Goal: Task Accomplishment & Management: Manage account settings

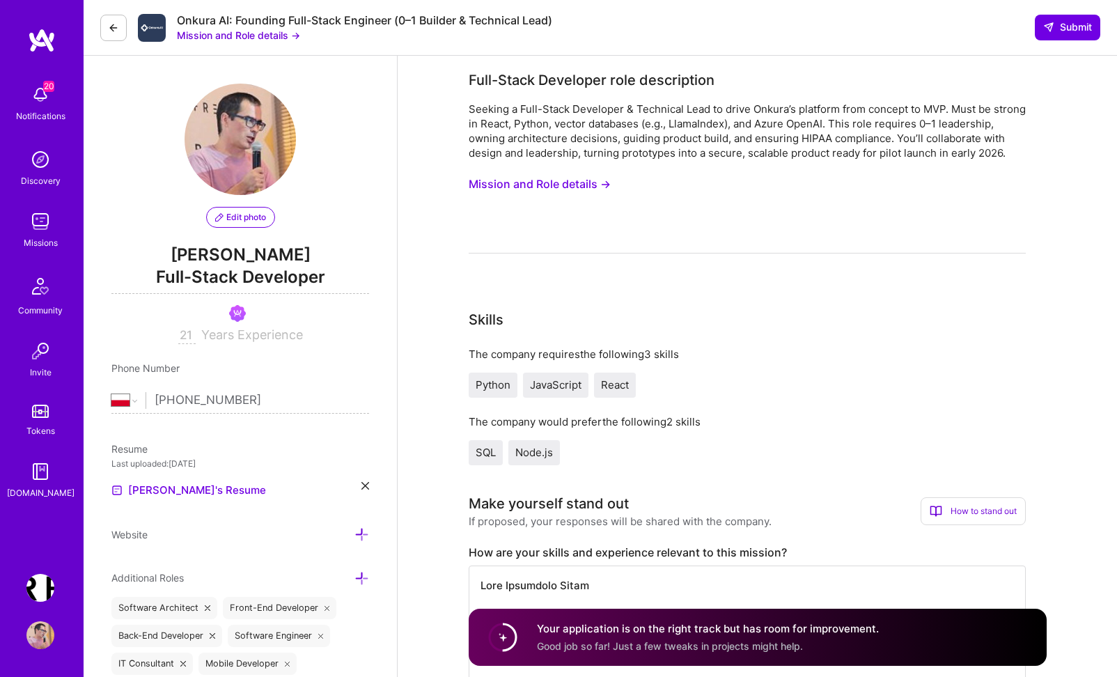
select select "PL"
click at [32, 220] on img at bounding box center [40, 221] width 28 height 28
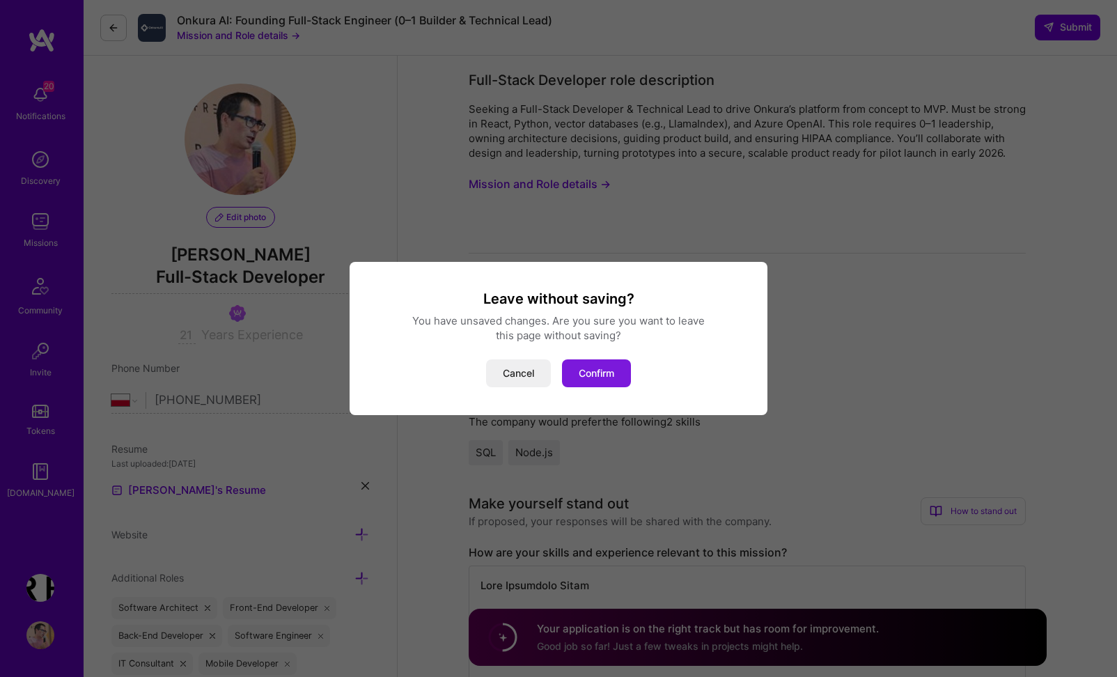
click at [604, 372] on button "Confirm" at bounding box center [596, 373] width 69 height 28
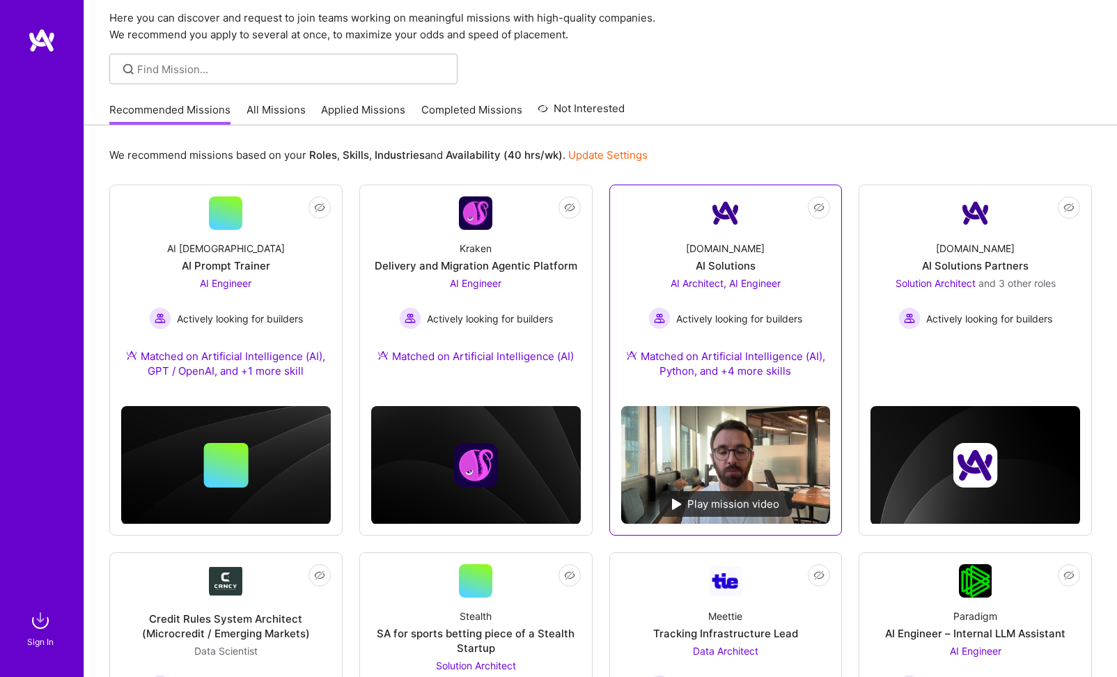
scroll to position [63, 0]
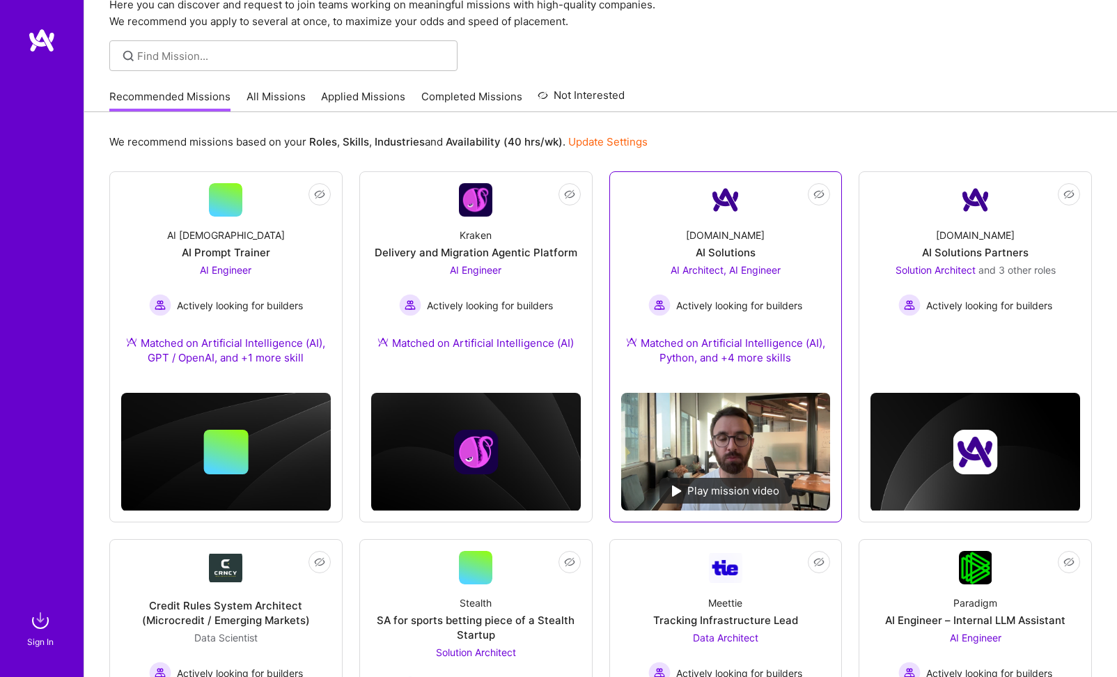
click at [720, 292] on div "AI Architect, AI Engineer Actively looking for builders" at bounding box center [725, 289] width 154 height 54
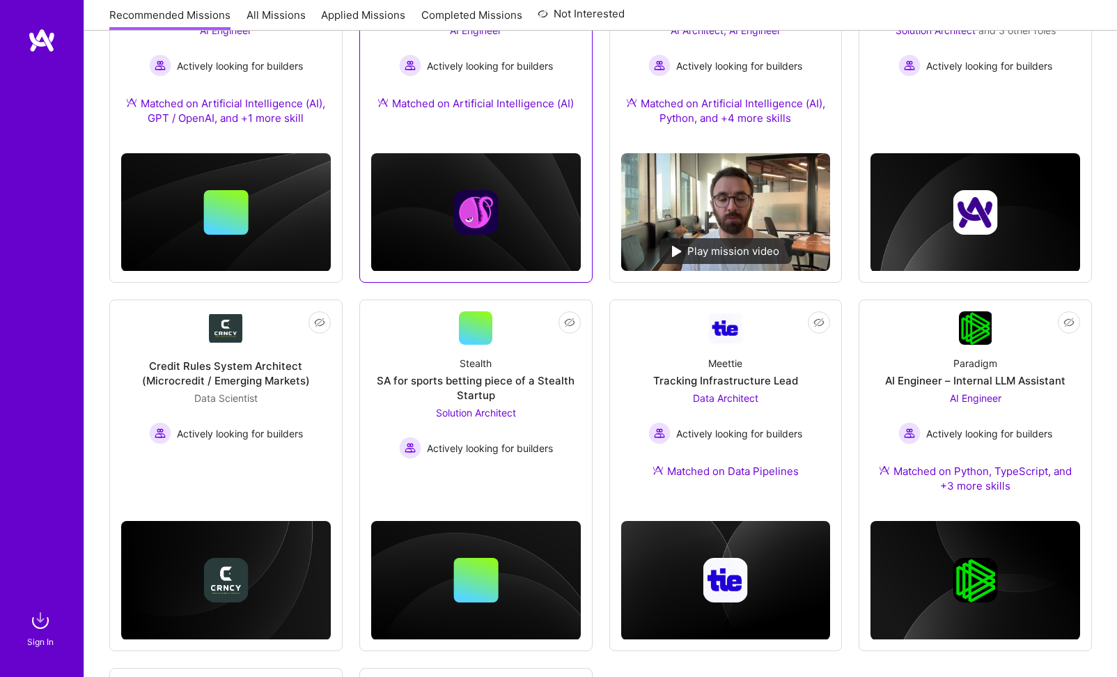
scroll to position [685, 0]
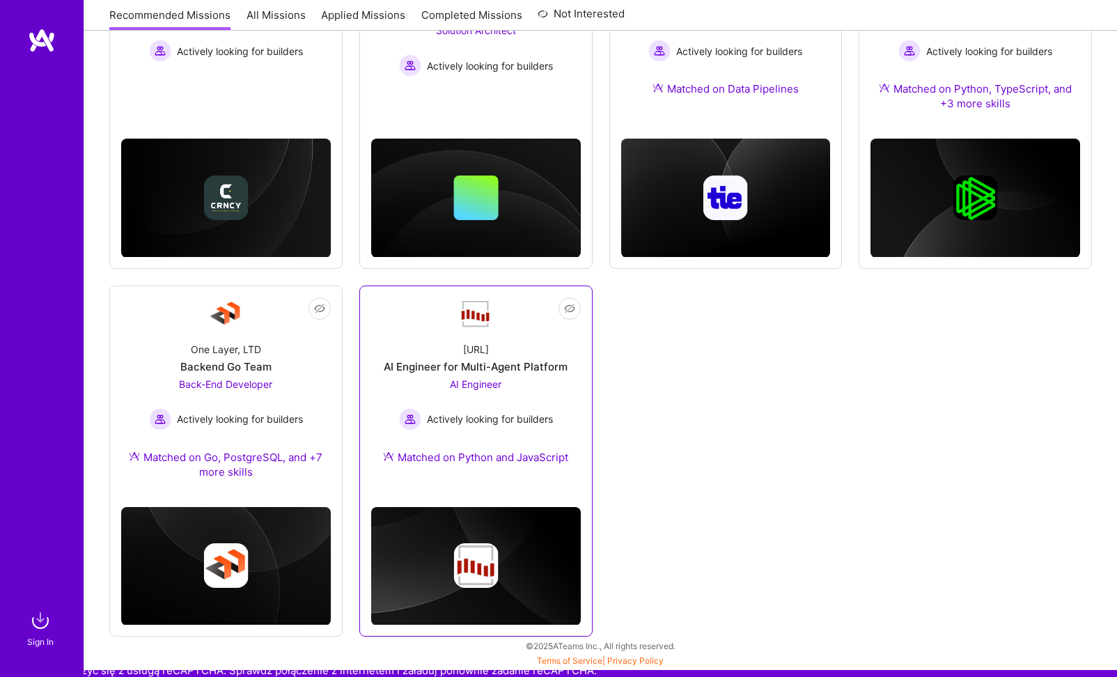
click at [491, 367] on div "AI Engineer for Multi-Agent Platform" at bounding box center [476, 366] width 184 height 15
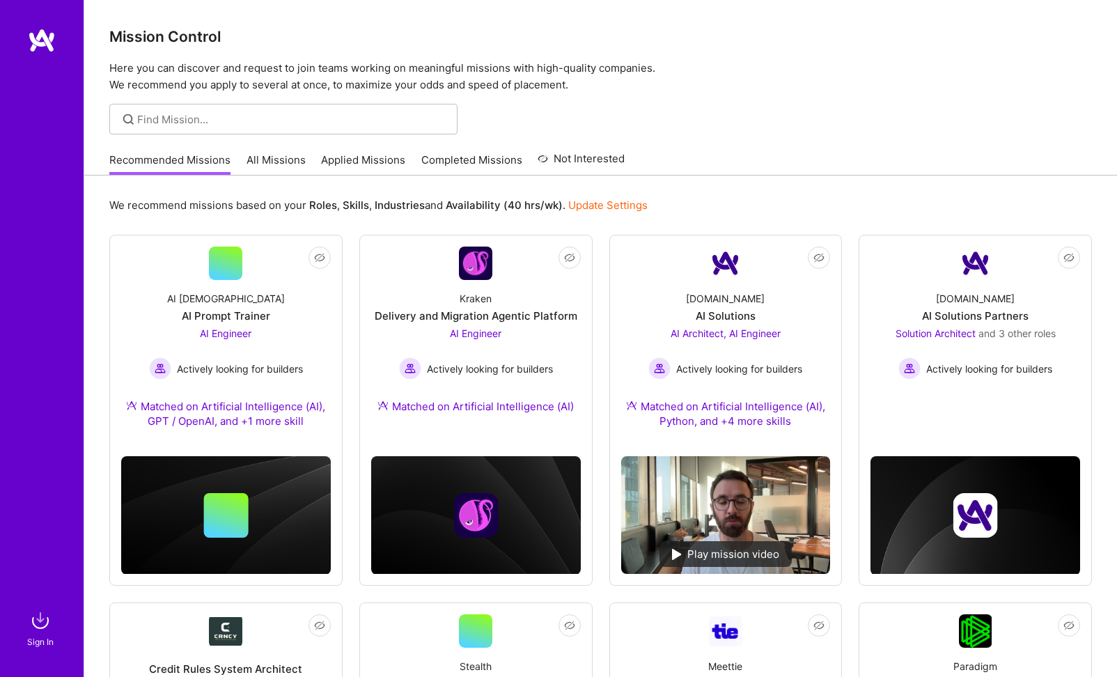
click at [284, 158] on link "All Missions" at bounding box center [275, 163] width 59 height 23
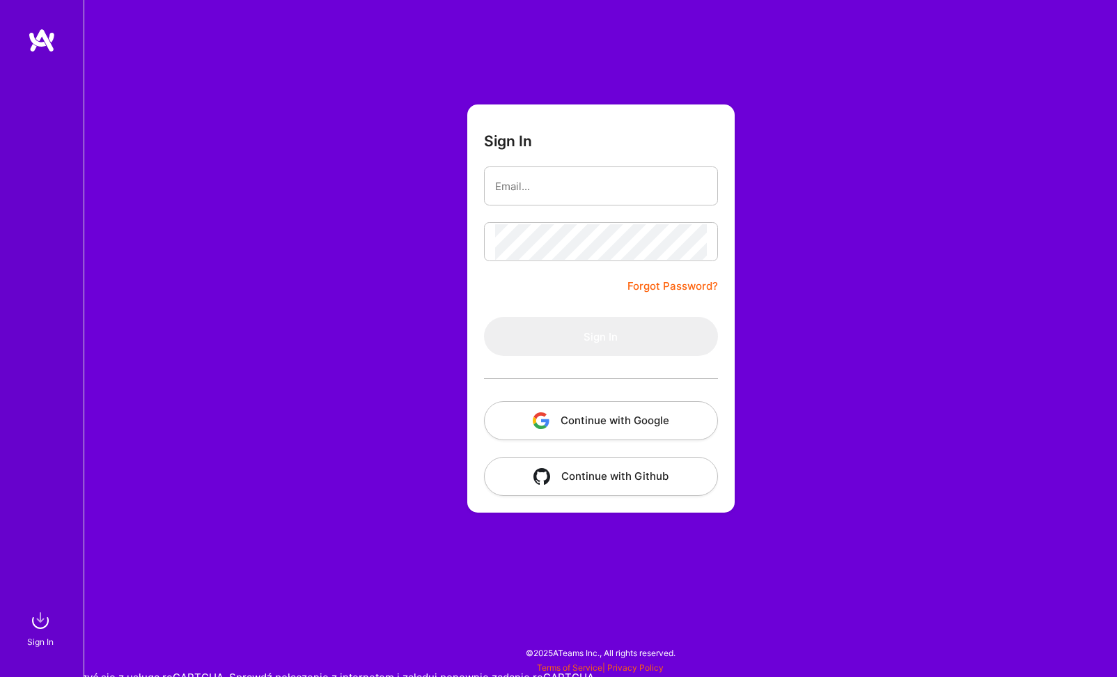
click at [572, 416] on button "Continue with Google" at bounding box center [601, 420] width 234 height 39
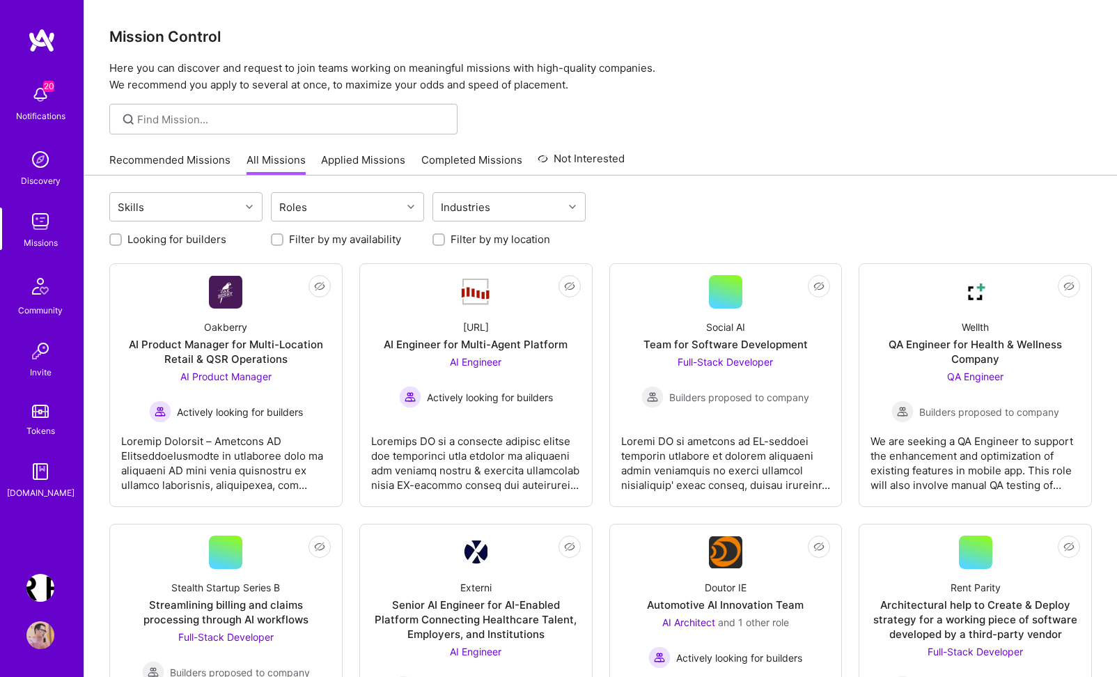
click at [158, 236] on label "Looking for builders" at bounding box center [176, 239] width 99 height 15
click at [122, 236] on input "Looking for builders" at bounding box center [117, 240] width 10 height 10
checkbox input "true"
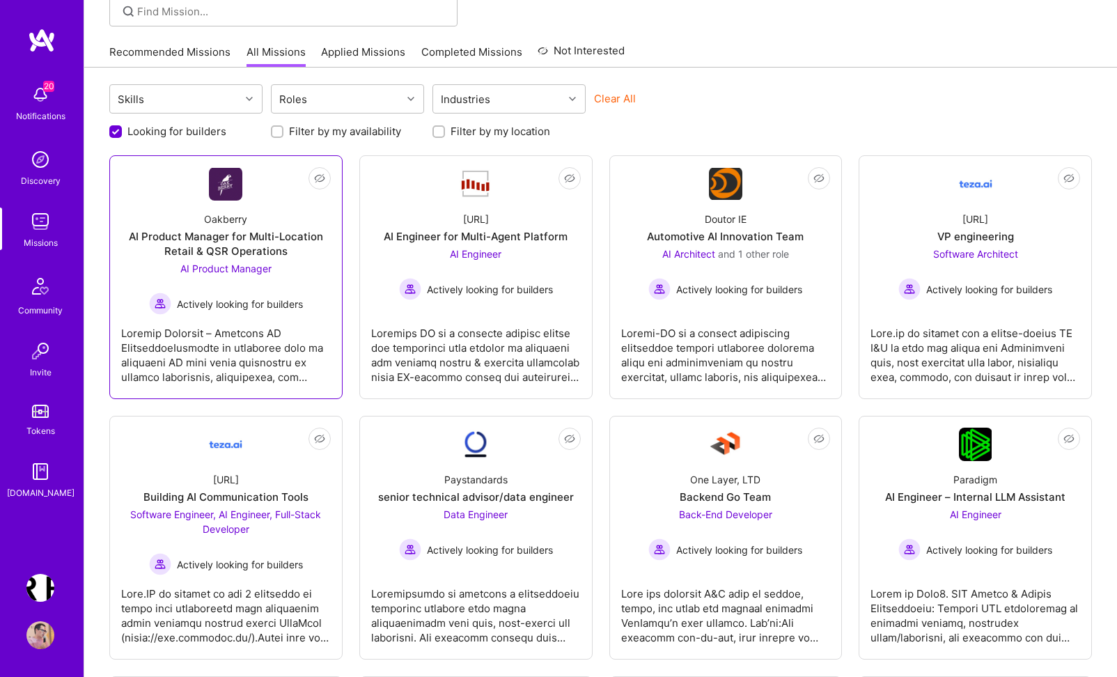
scroll to position [109, 0]
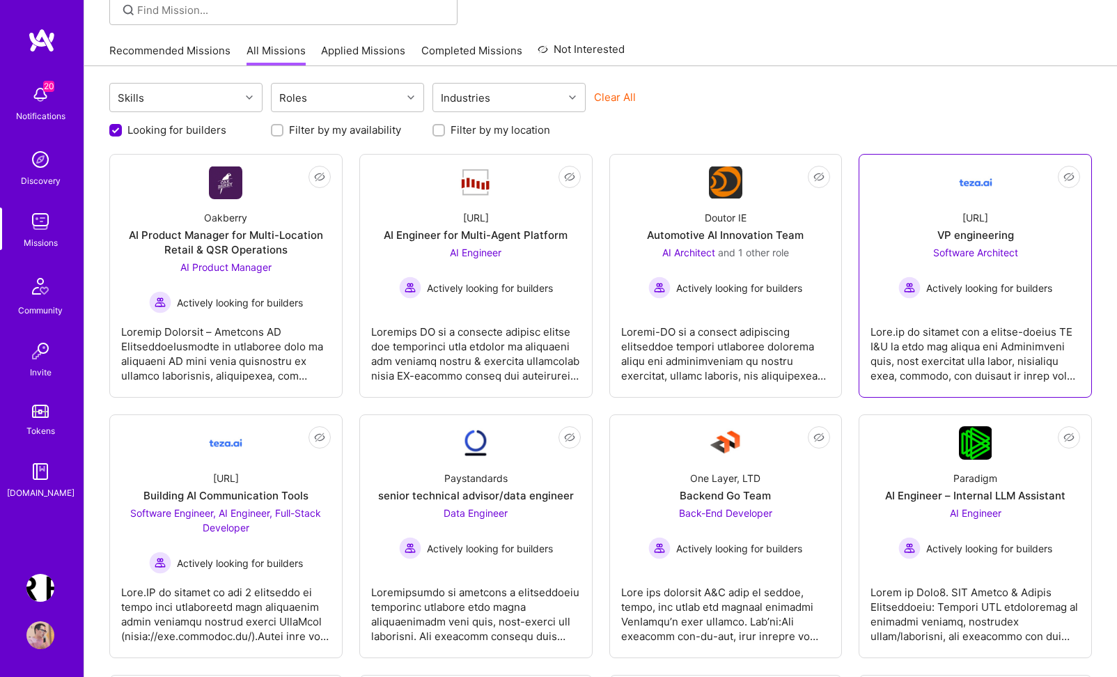
click at [982, 325] on div at bounding box center [975, 348] width 210 height 70
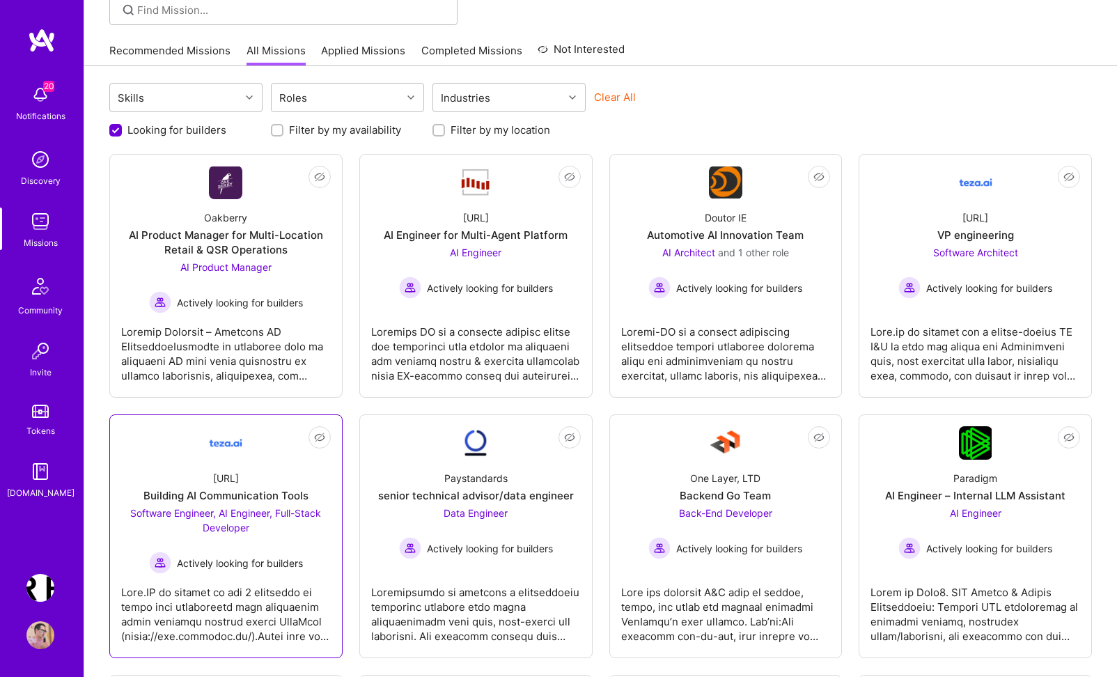
click at [232, 496] on div "Building AI Communication Tools" at bounding box center [225, 495] width 165 height 15
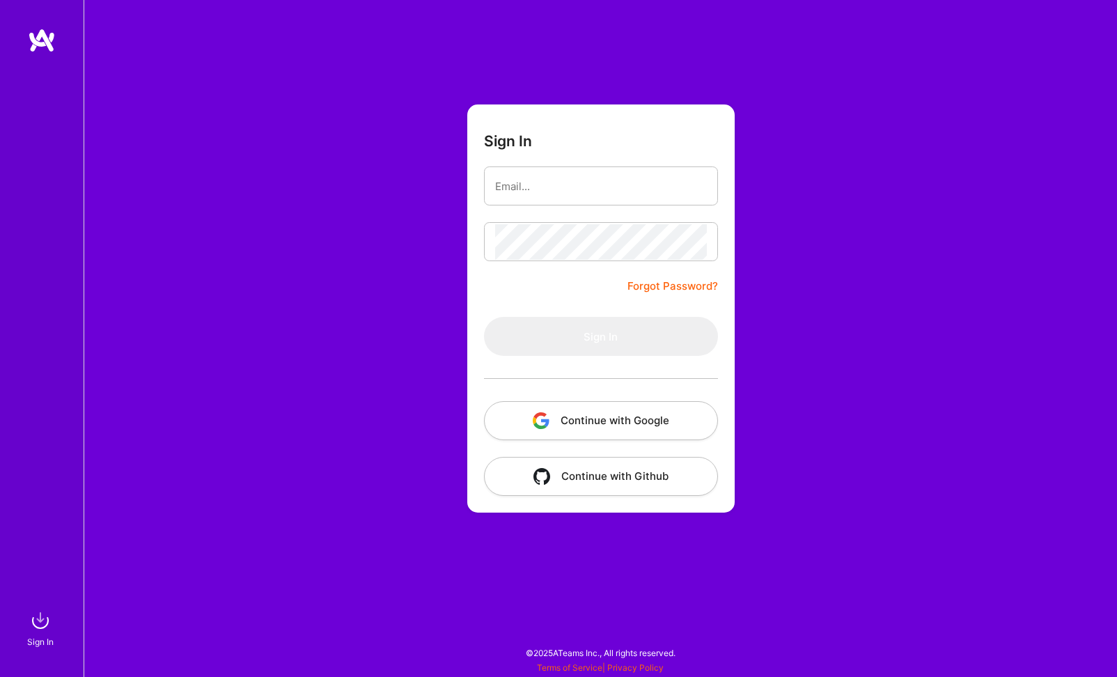
click at [585, 419] on button "Continue with Google" at bounding box center [601, 420] width 234 height 39
click at [611, 427] on button "Continue with Google" at bounding box center [601, 420] width 234 height 39
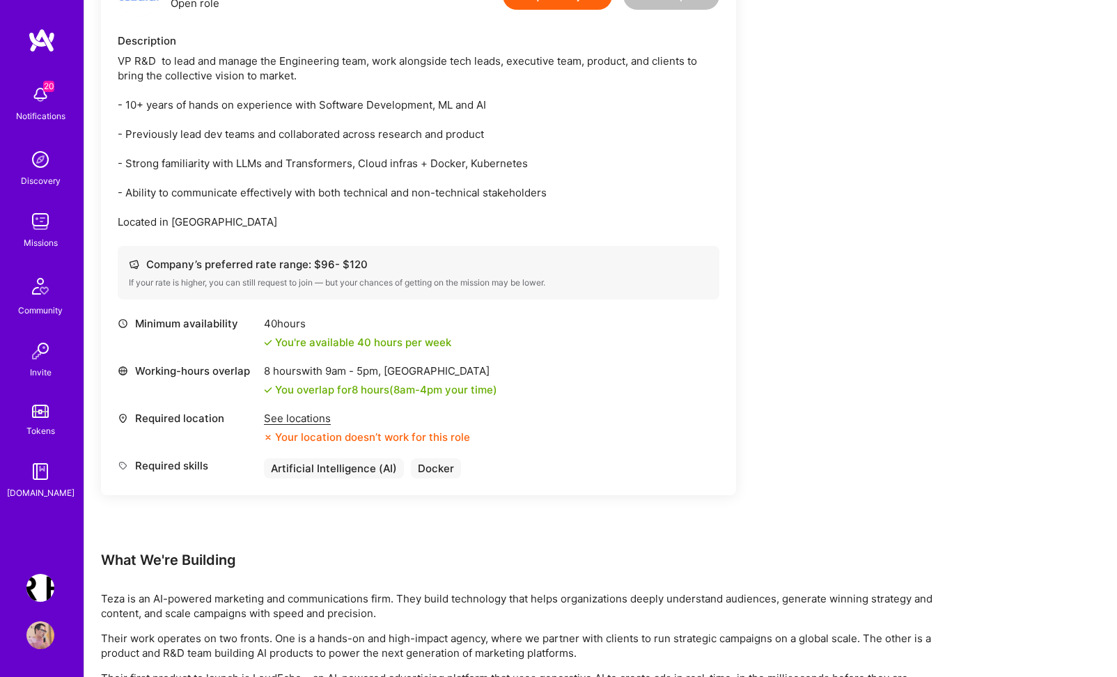
scroll to position [400, 0]
click at [299, 416] on div "See locations" at bounding box center [367, 417] width 206 height 15
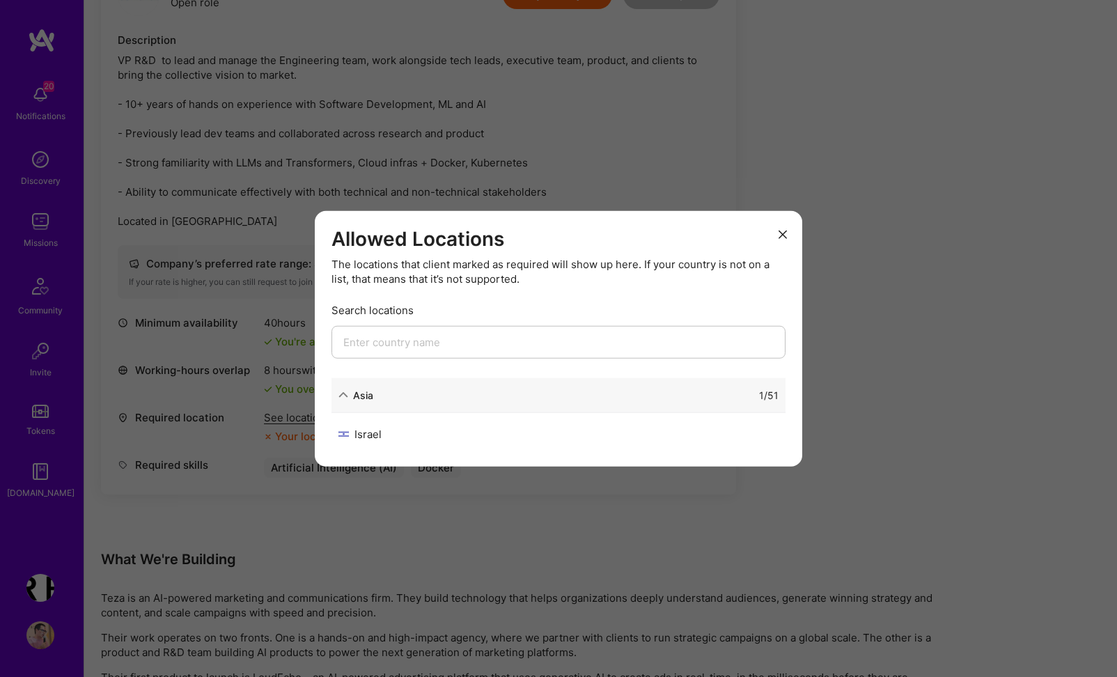
click at [782, 235] on icon "modal" at bounding box center [782, 234] width 8 height 8
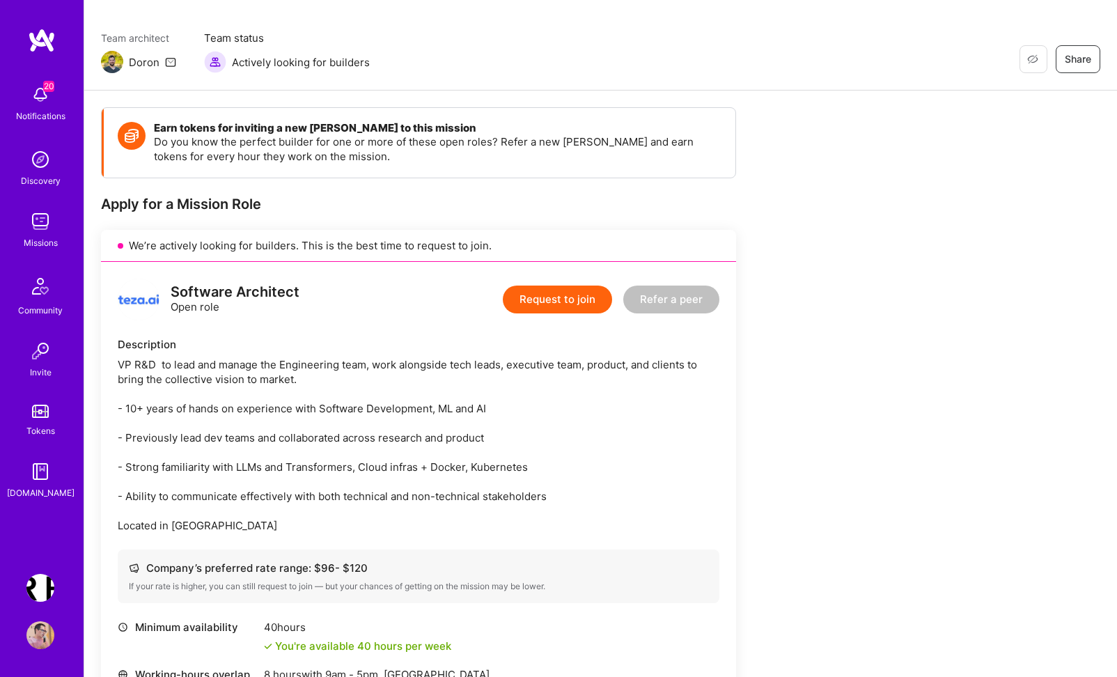
scroll to position [95, 0]
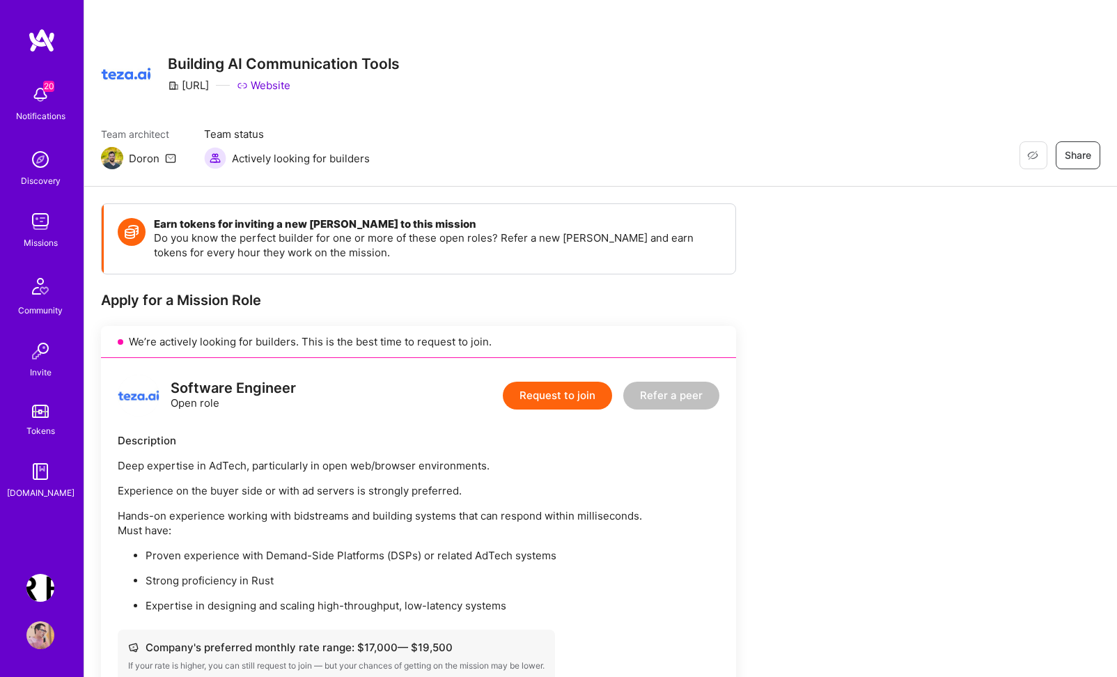
click at [608, 171] on div "Restore Not Interested Share Building AI Communication Tools [URL] Website Team…" at bounding box center [600, 93] width 1032 height 187
